Goal: Information Seeking & Learning: Learn about a topic

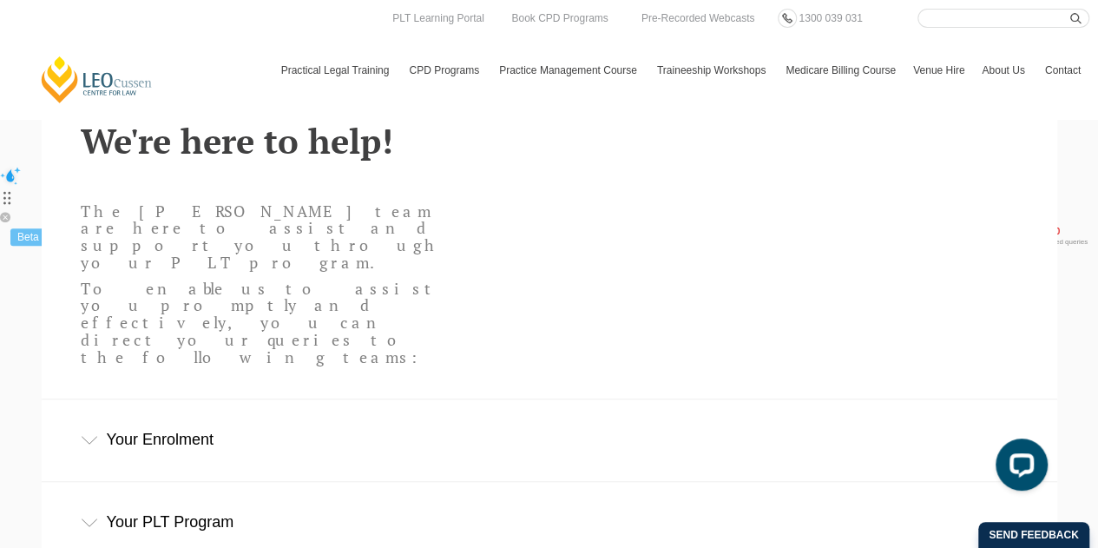
click at [196, 399] on div "Your Enrolment" at bounding box center [550, 439] width 1016 height 81
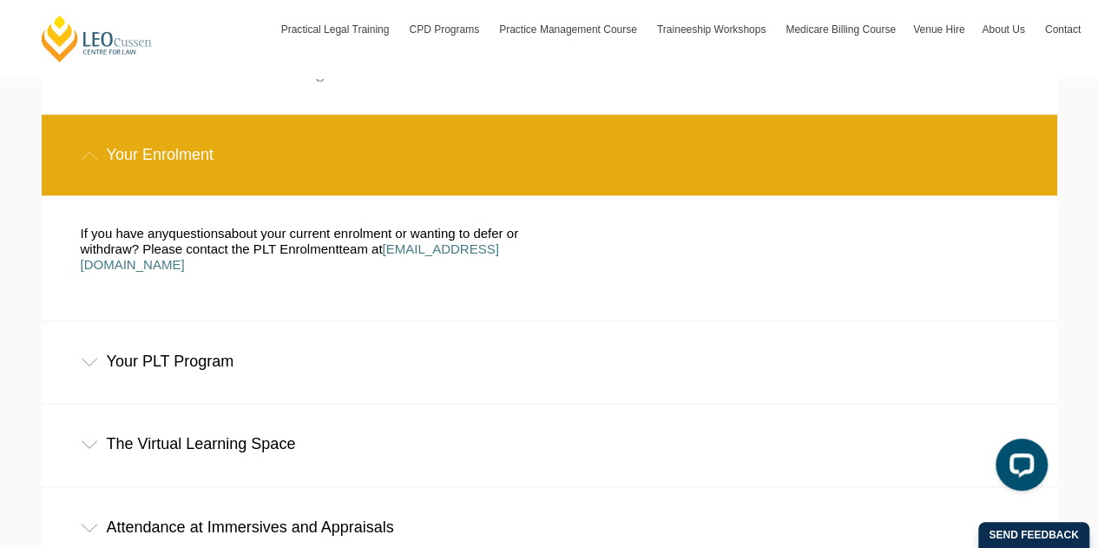
click at [203, 321] on div "Your PLT Program" at bounding box center [550, 361] width 1016 height 81
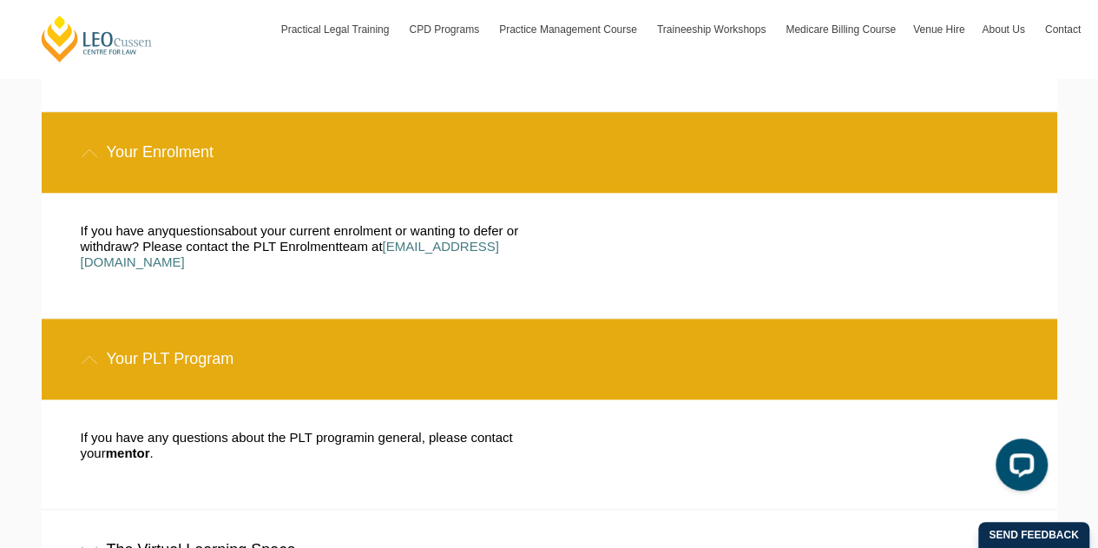
click at [135, 445] on span "mentor" at bounding box center [128, 452] width 44 height 15
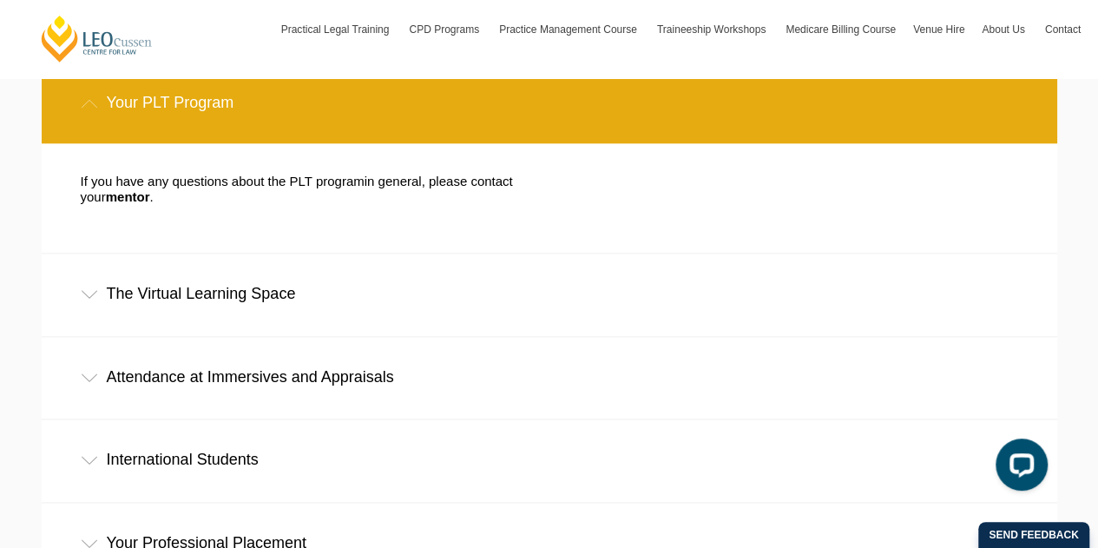
click at [318, 254] on div "The Virtual Learning Space" at bounding box center [550, 294] width 1016 height 81
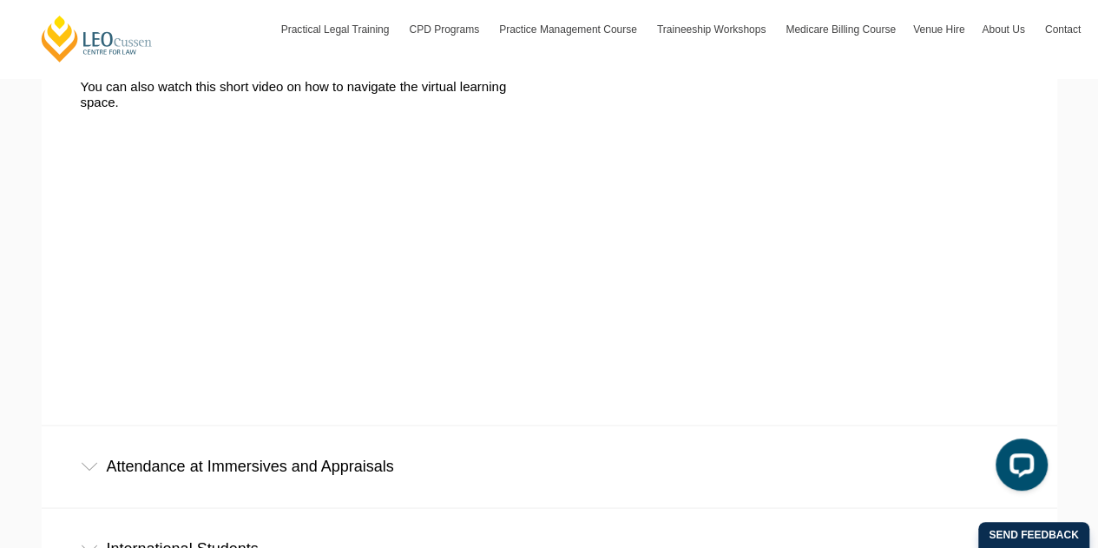
click at [249, 425] on div "Attendance at Immersives and Appraisals" at bounding box center [550, 465] width 1016 height 81
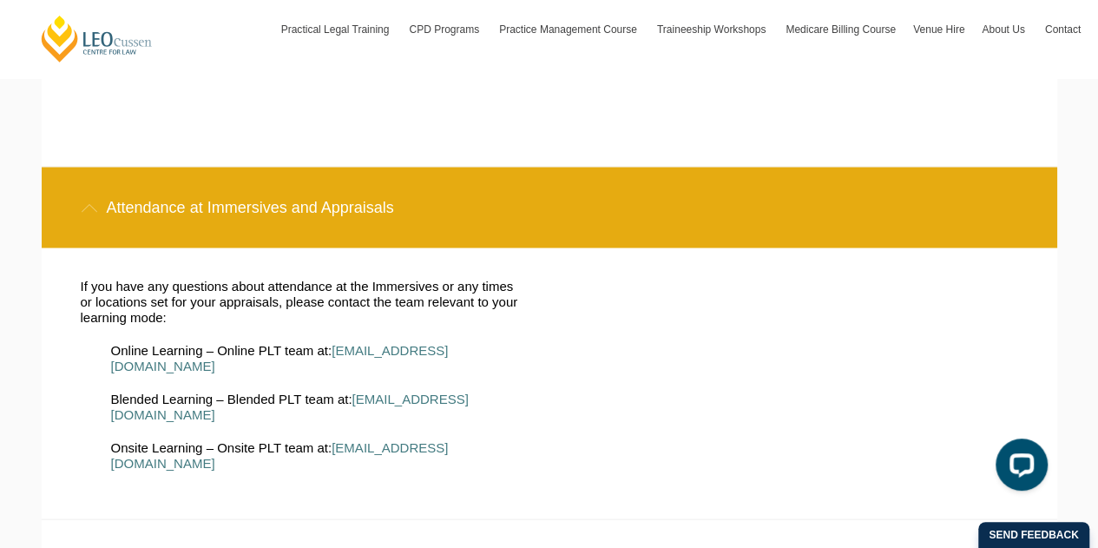
scroll to position [1539, 0]
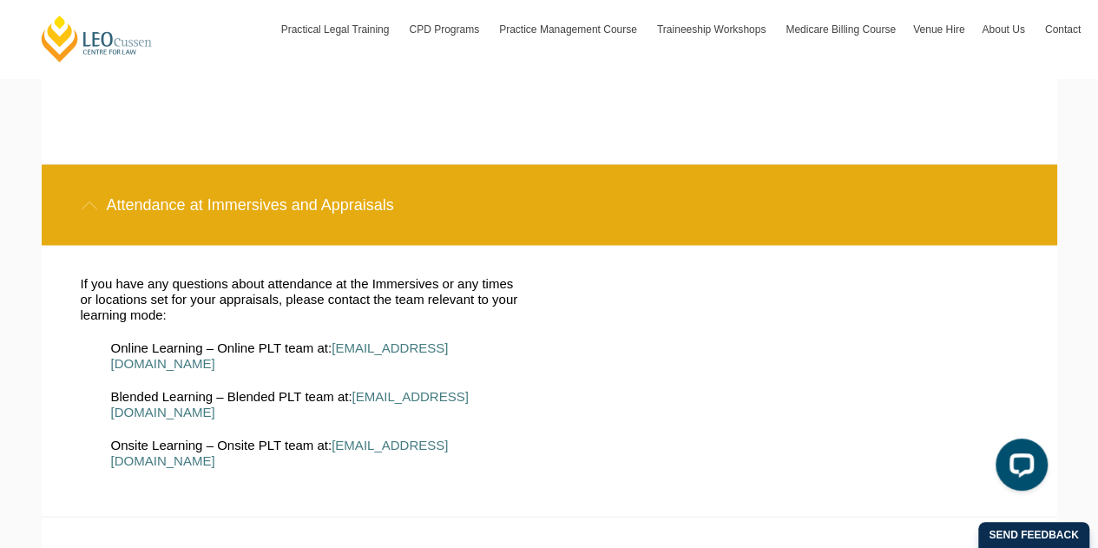
click at [310, 517] on div "International Students" at bounding box center [550, 557] width 1016 height 81
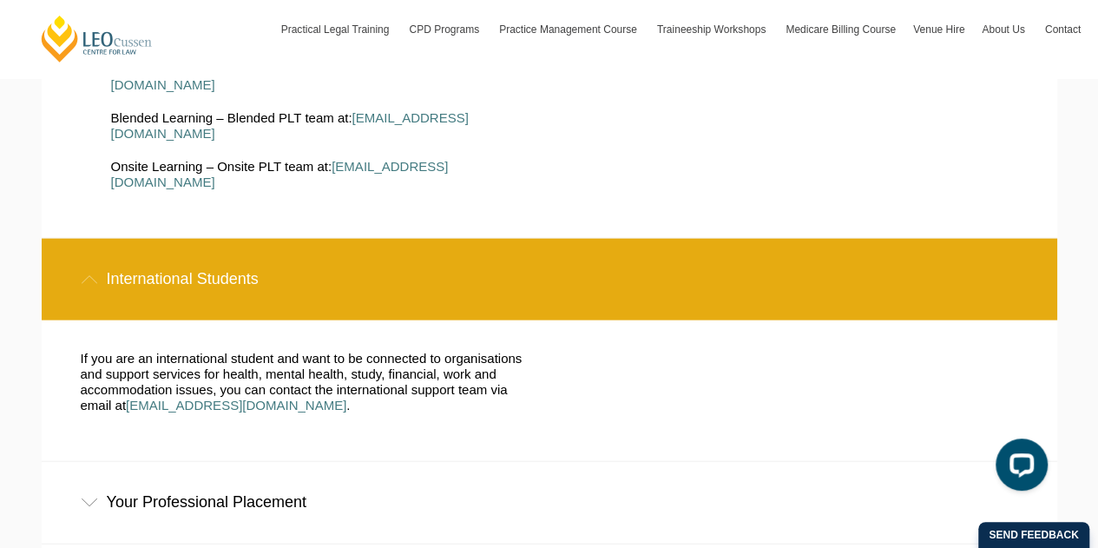
click at [311, 462] on div "Your Professional Placement" at bounding box center [550, 502] width 1016 height 81
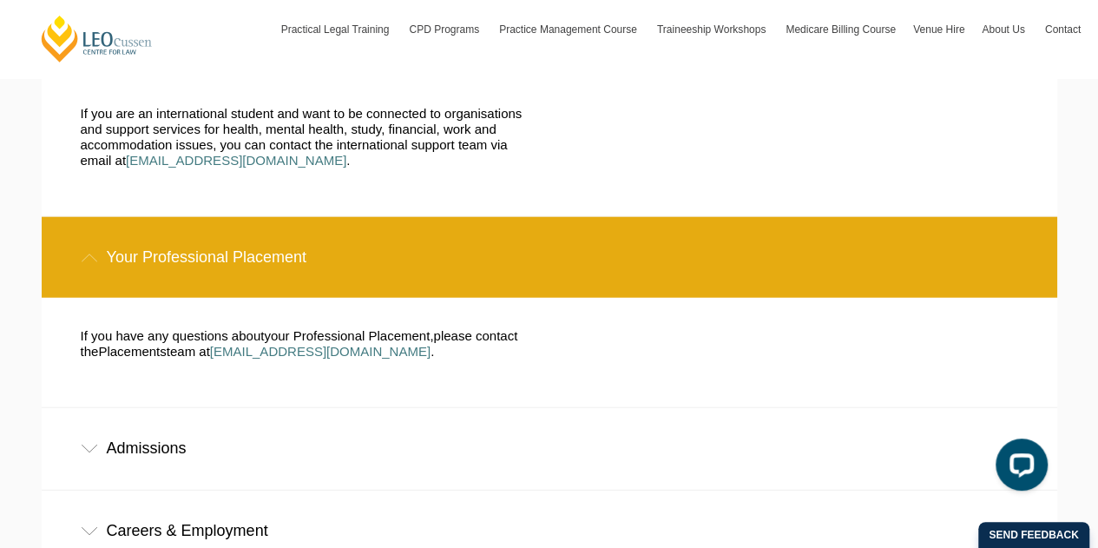
click at [288, 408] on div "Admissions" at bounding box center [550, 448] width 1016 height 81
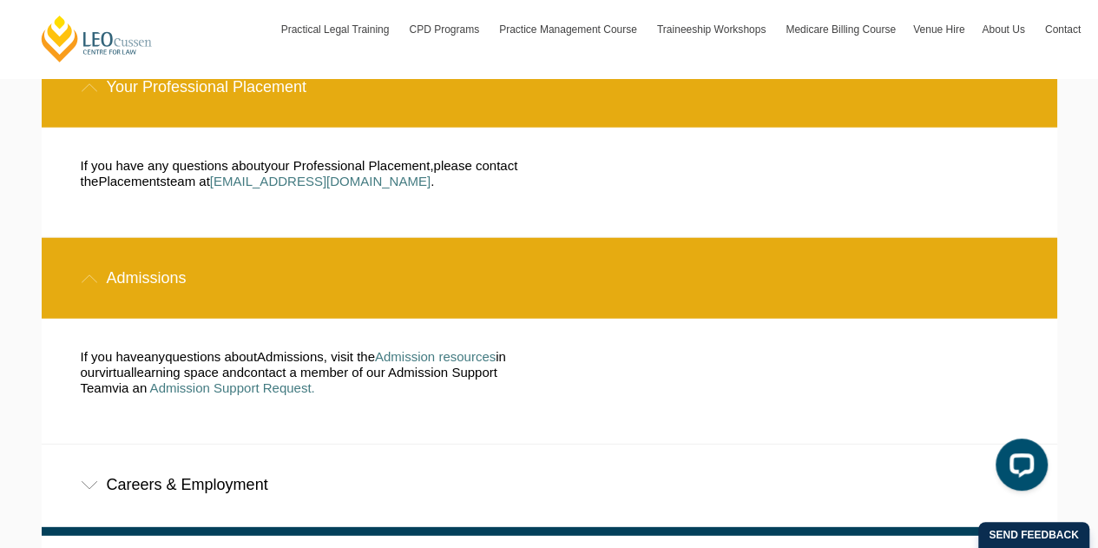
click at [174, 445] on div "Careers & Employment" at bounding box center [550, 485] width 1016 height 81
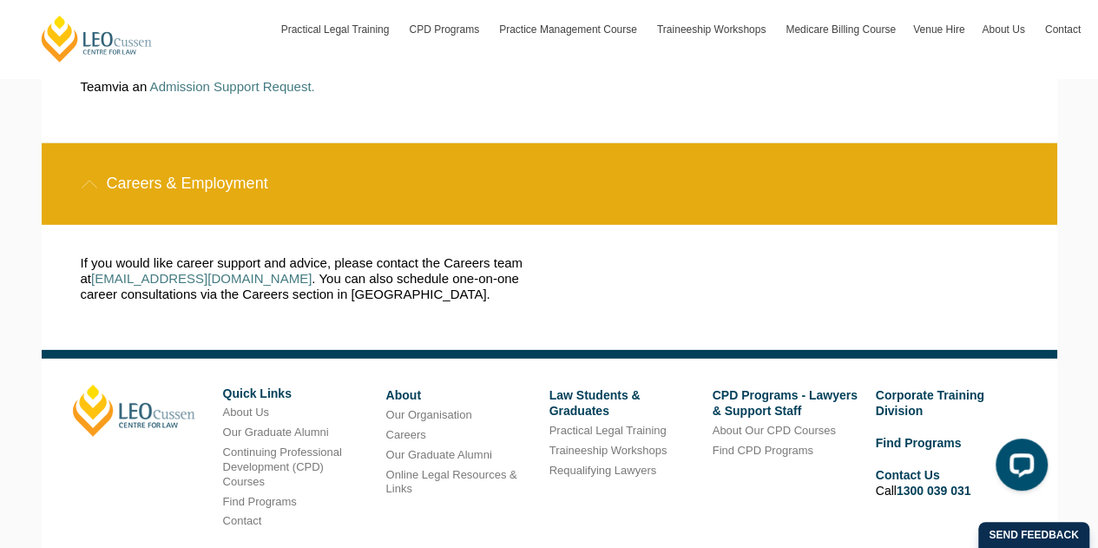
scroll to position [2550, 0]
